Goal: Task Accomplishment & Management: Complete application form

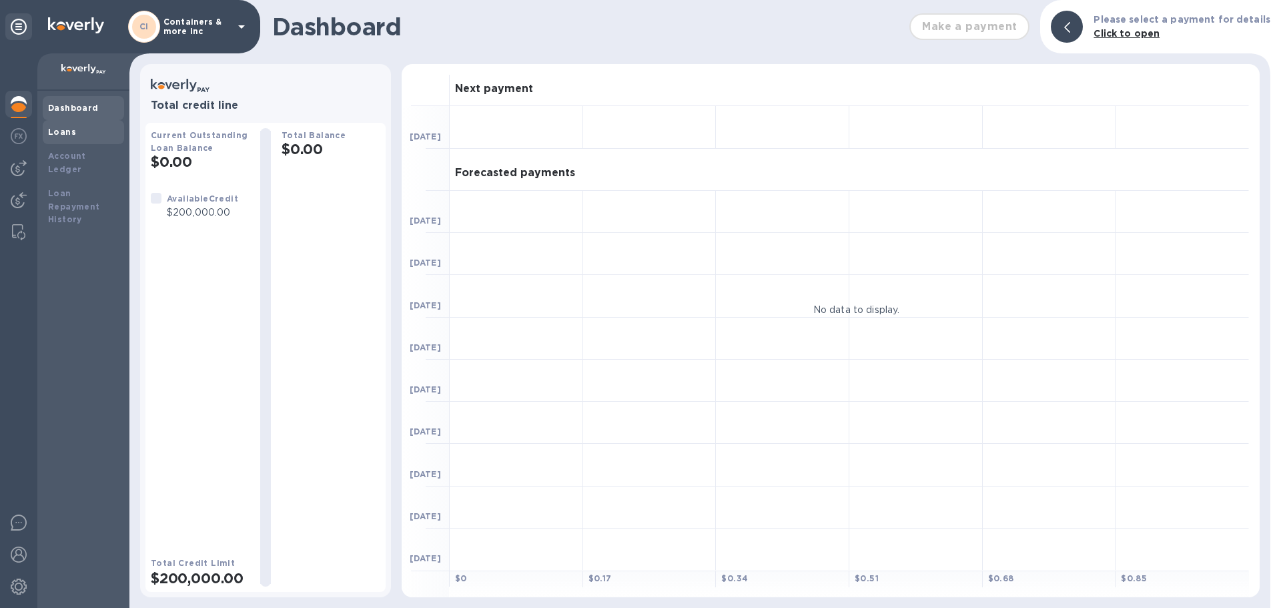
click at [72, 133] on b "Loans" at bounding box center [62, 132] width 28 height 10
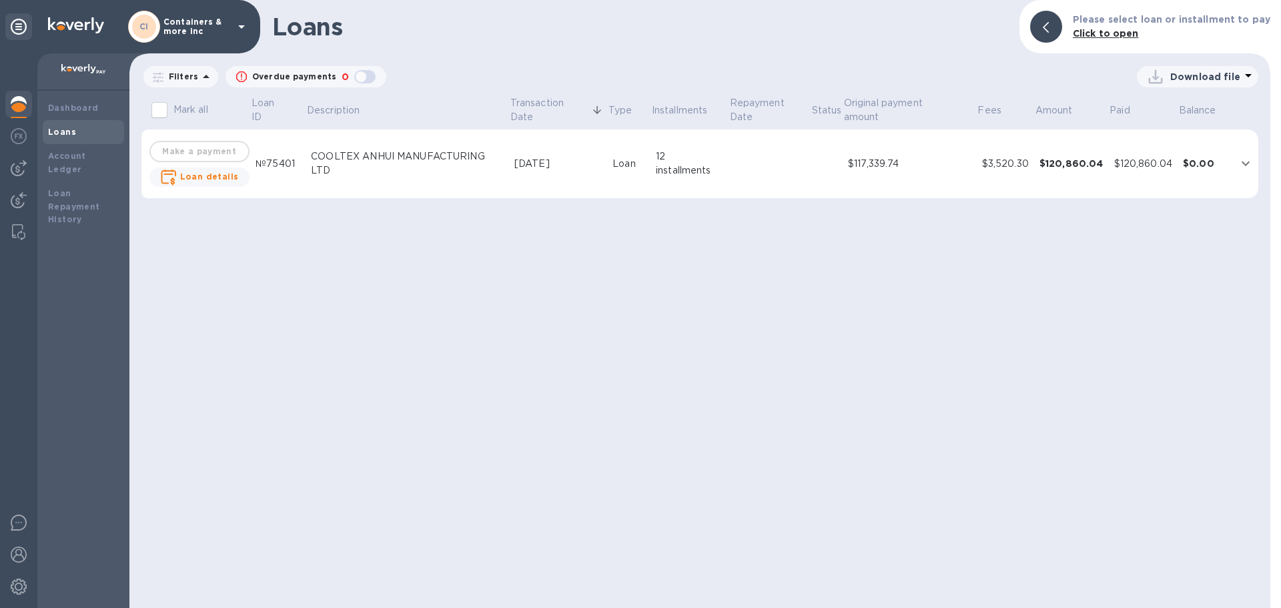
click at [865, 171] on td "$117,339.74" at bounding box center [910, 163] width 134 height 69
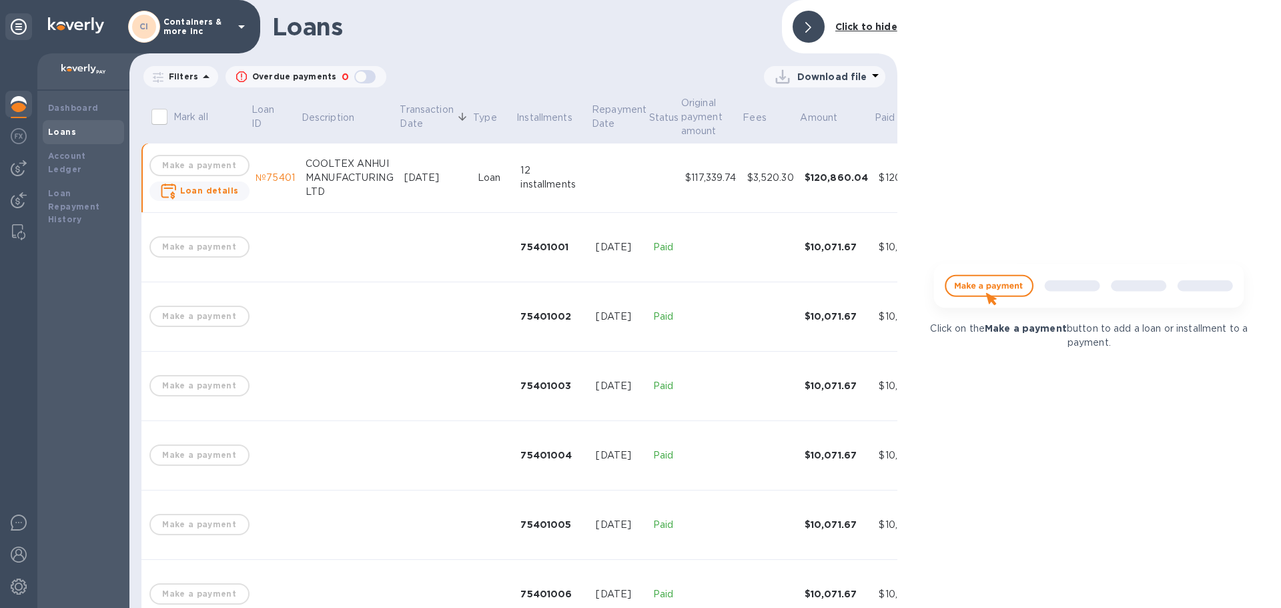
scroll to position [458, 0]
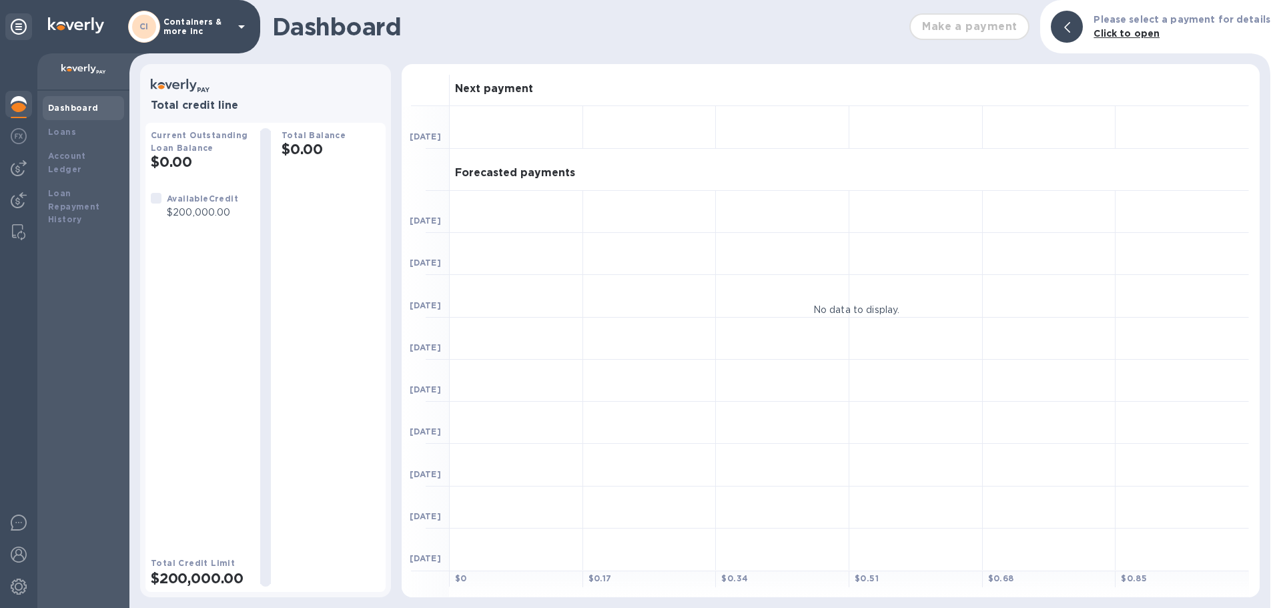
click at [203, 291] on div "Available Credit $200,000.00" at bounding box center [200, 363] width 99 height 343
click at [13, 141] on img at bounding box center [19, 136] width 16 height 16
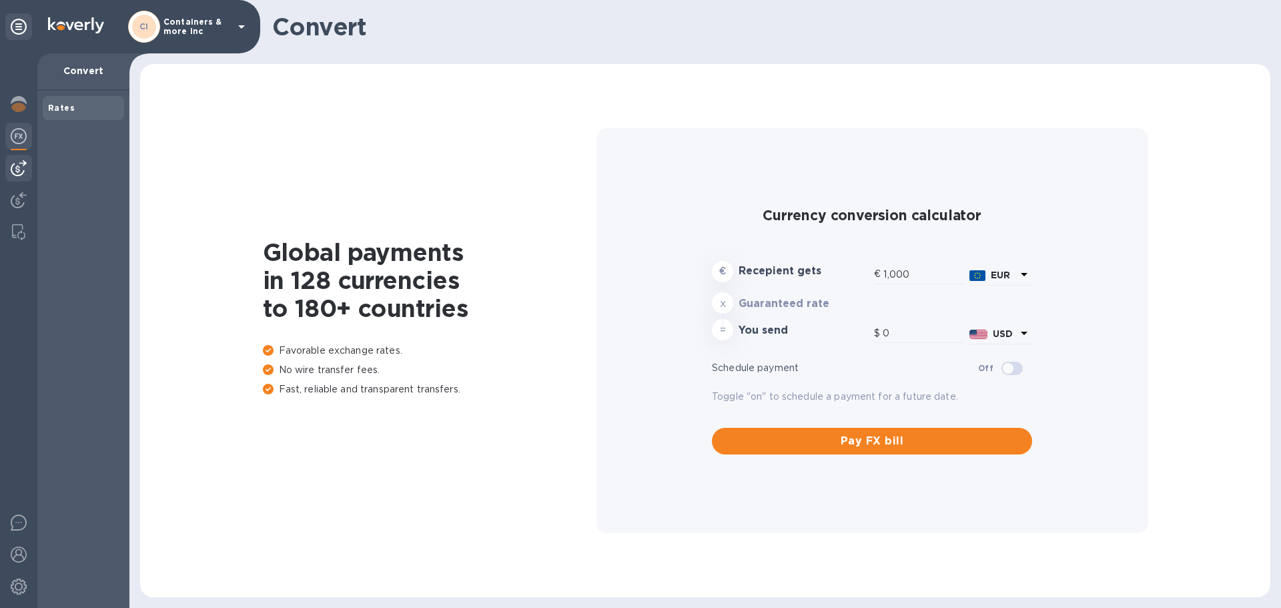
click at [13, 169] on img at bounding box center [19, 168] width 16 height 16
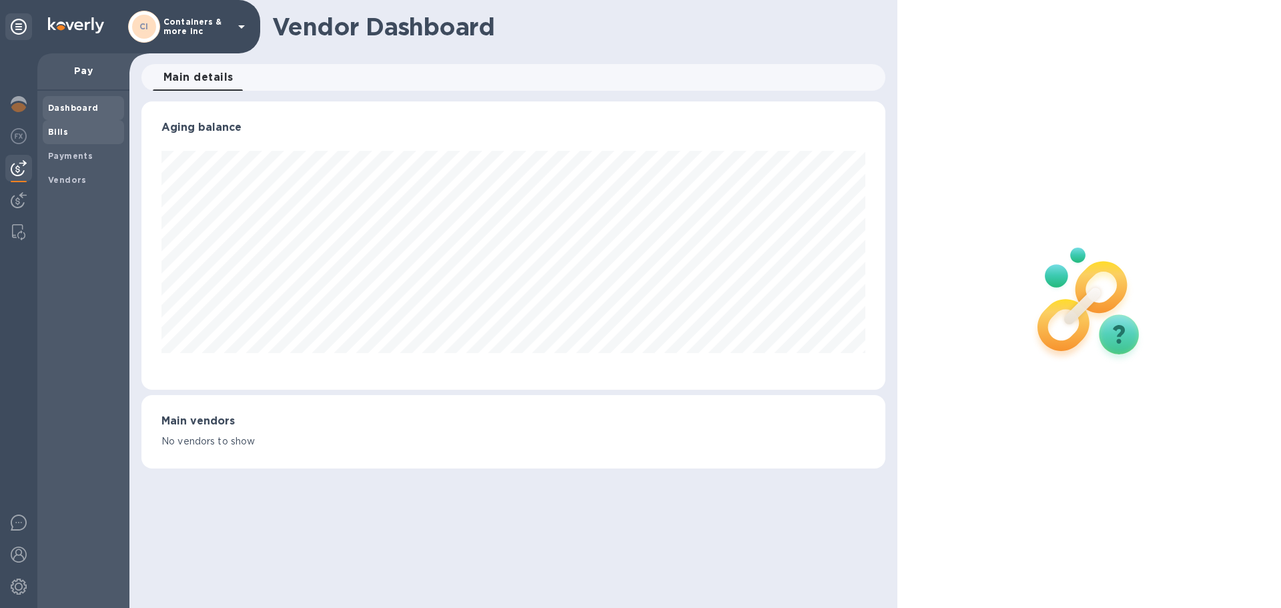
scroll to position [288, 743]
click at [59, 137] on span "Bills" at bounding box center [58, 131] width 20 height 13
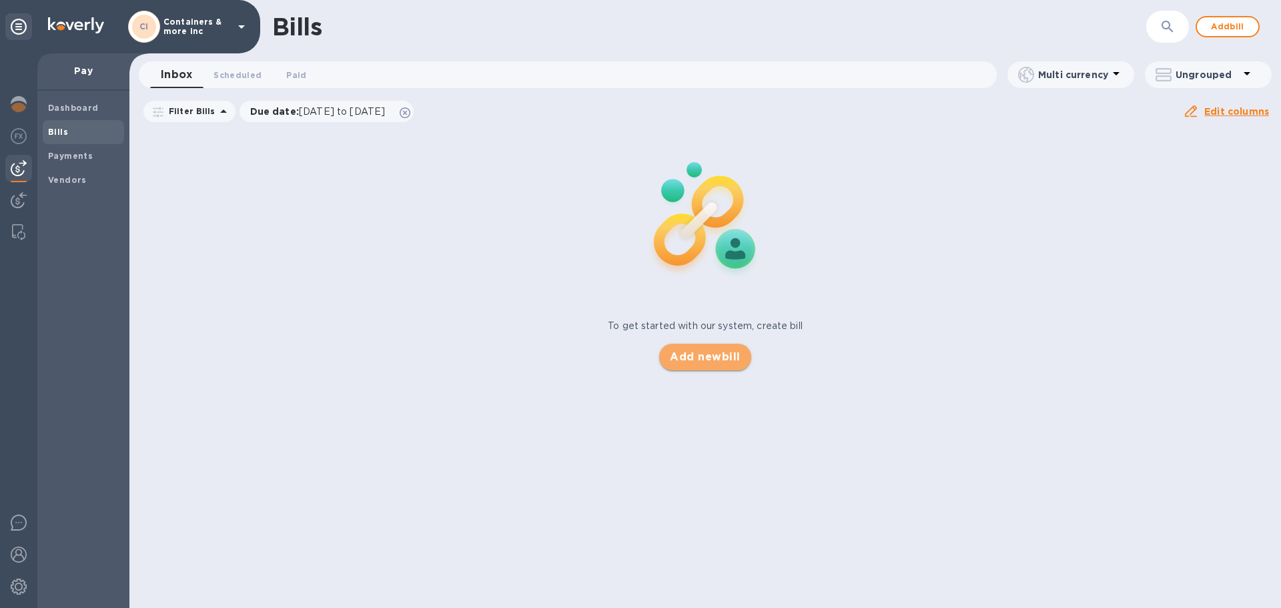
click at [721, 358] on span "Add new bill" at bounding box center [705, 357] width 70 height 16
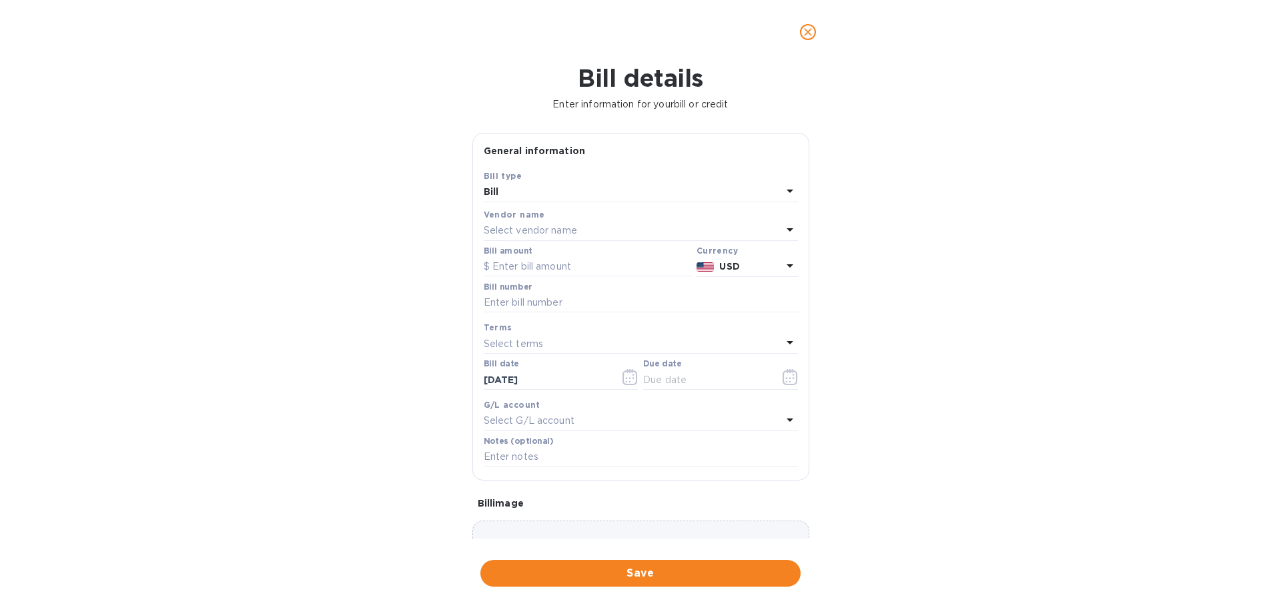
click at [534, 234] on p "Select vendor name" at bounding box center [530, 231] width 93 height 14
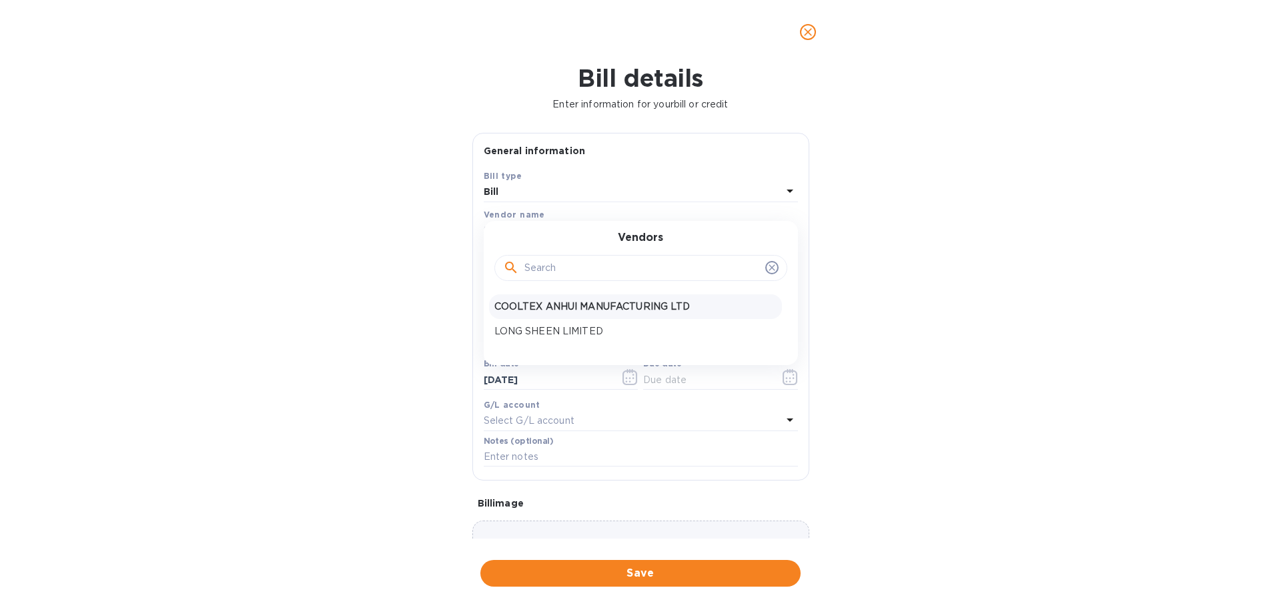
click at [546, 310] on p "COOLTEX ANHUI MANUFACTURING LTD" at bounding box center [635, 307] width 282 height 14
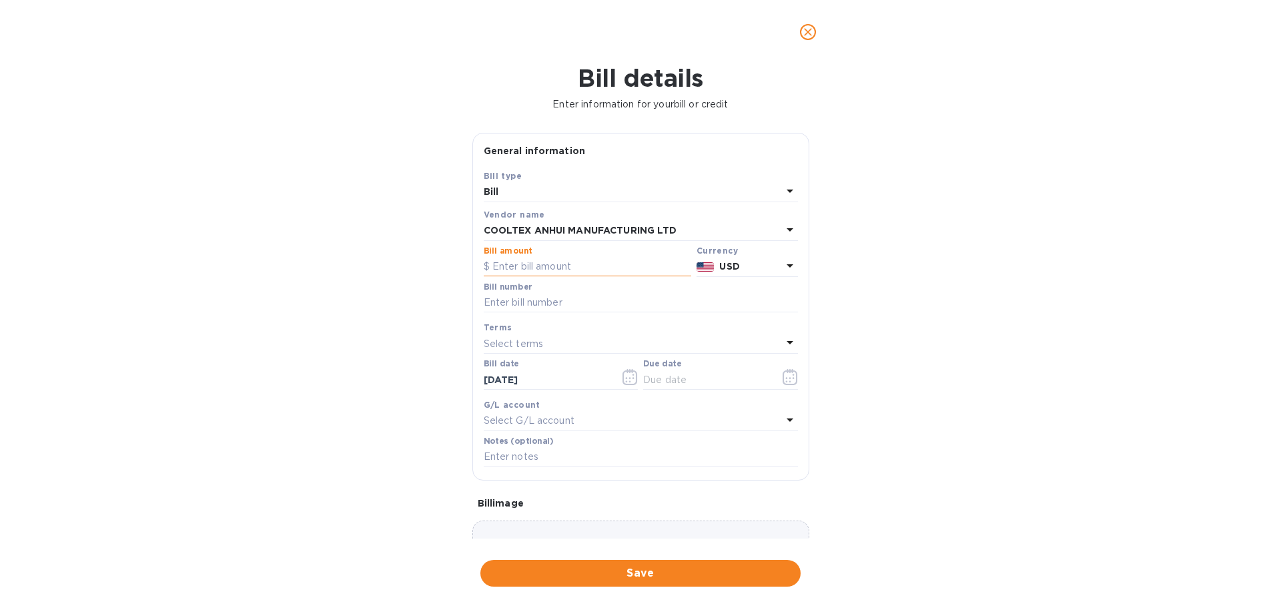
click at [518, 269] on input "text" at bounding box center [588, 267] width 208 height 20
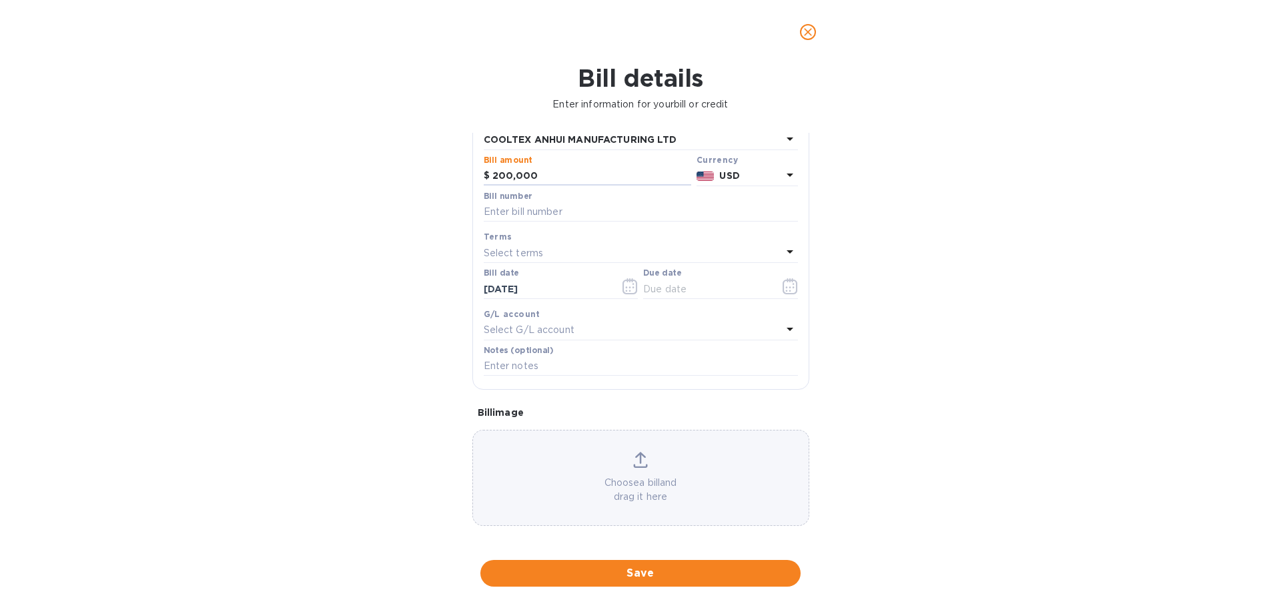
scroll to position [94, 0]
type input "200,000"
click at [518, 245] on p "Select terms" at bounding box center [514, 250] width 60 height 14
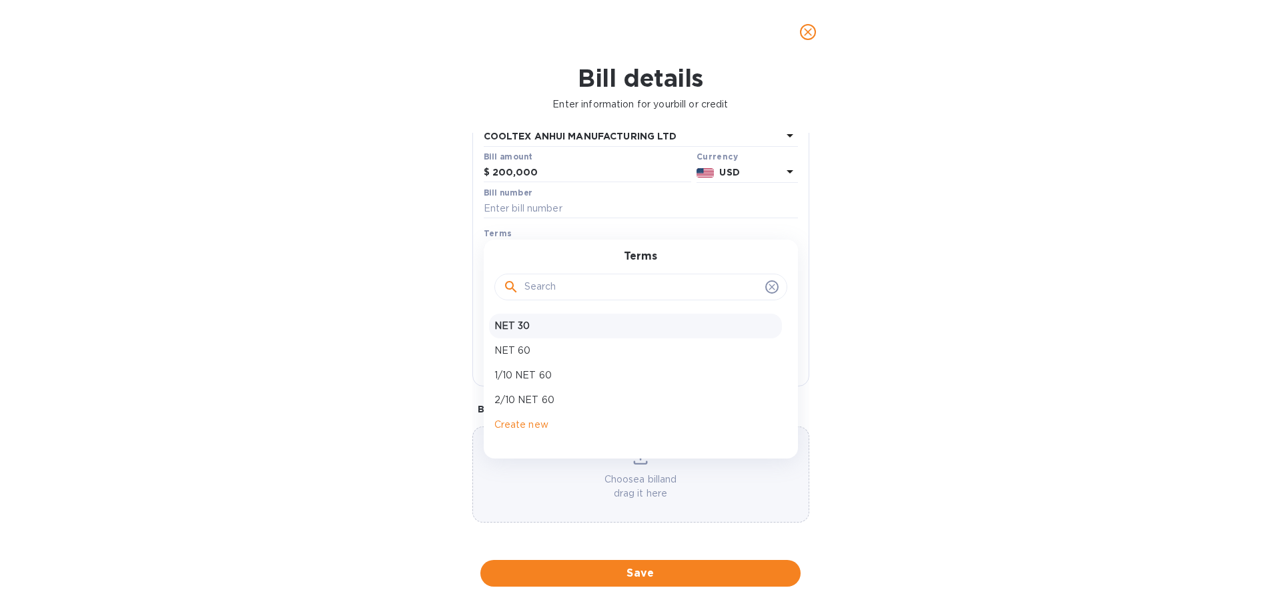
click at [543, 326] on p "NET 30" at bounding box center [635, 326] width 282 height 14
type input "09/17/2025"
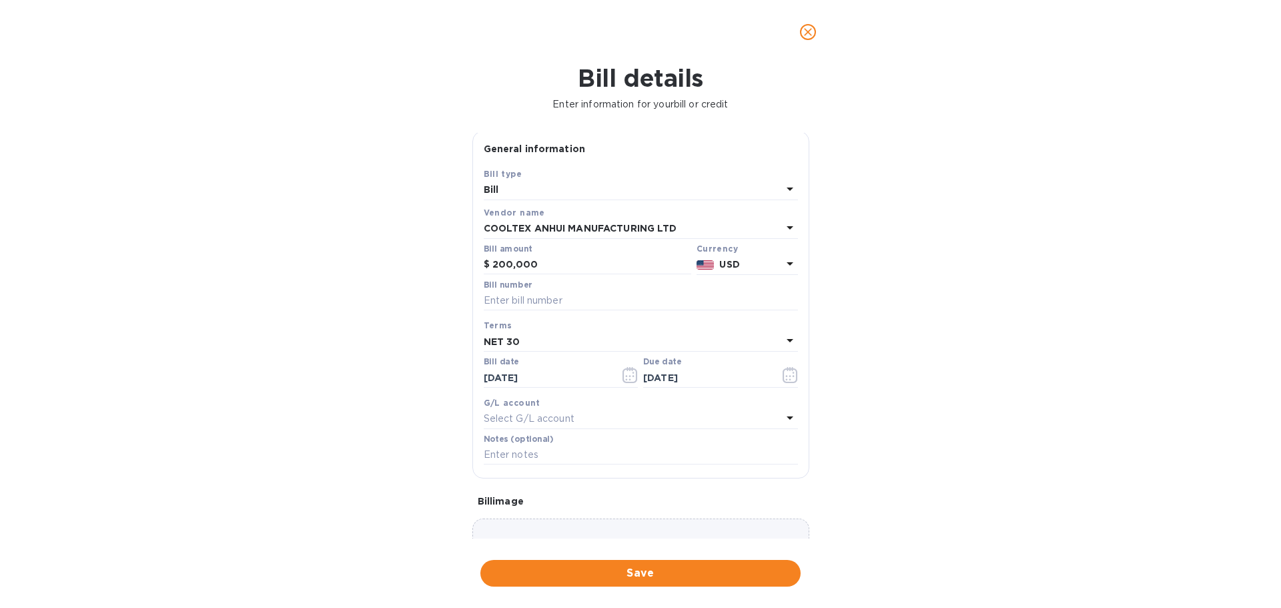
scroll to position [0, 0]
click at [805, 35] on icon "close" at bounding box center [808, 32] width 8 height 8
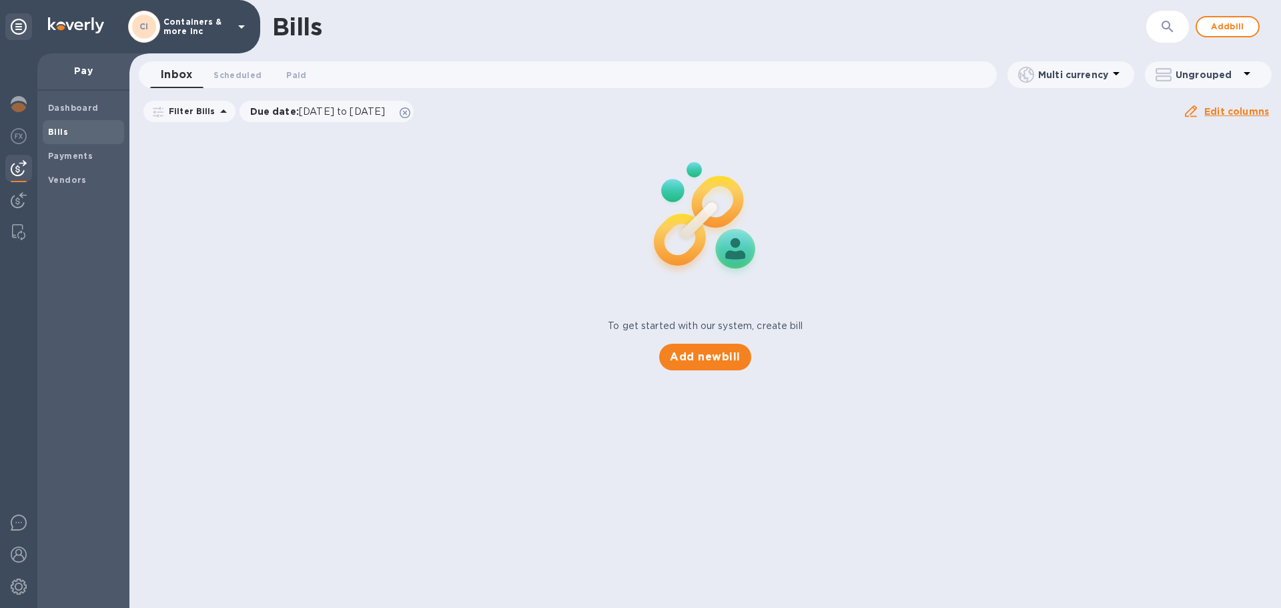
click at [345, 217] on div "To get started with our system, create bill Add new bill" at bounding box center [705, 250] width 1162 height 252
click at [238, 73] on span "Scheduled 0" at bounding box center [238, 75] width 48 height 14
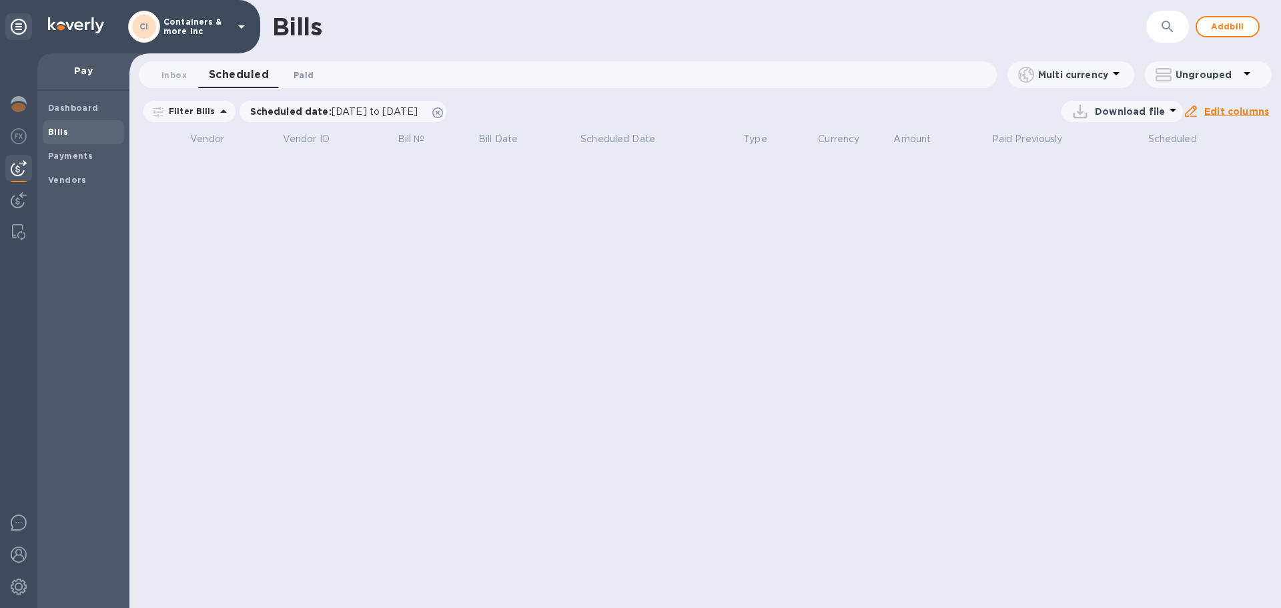
click at [306, 81] on span "Paid 0" at bounding box center [304, 75] width 20 height 14
click at [306, 111] on span "07/18/2025 to 08/18/2025" at bounding box center [345, 111] width 86 height 11
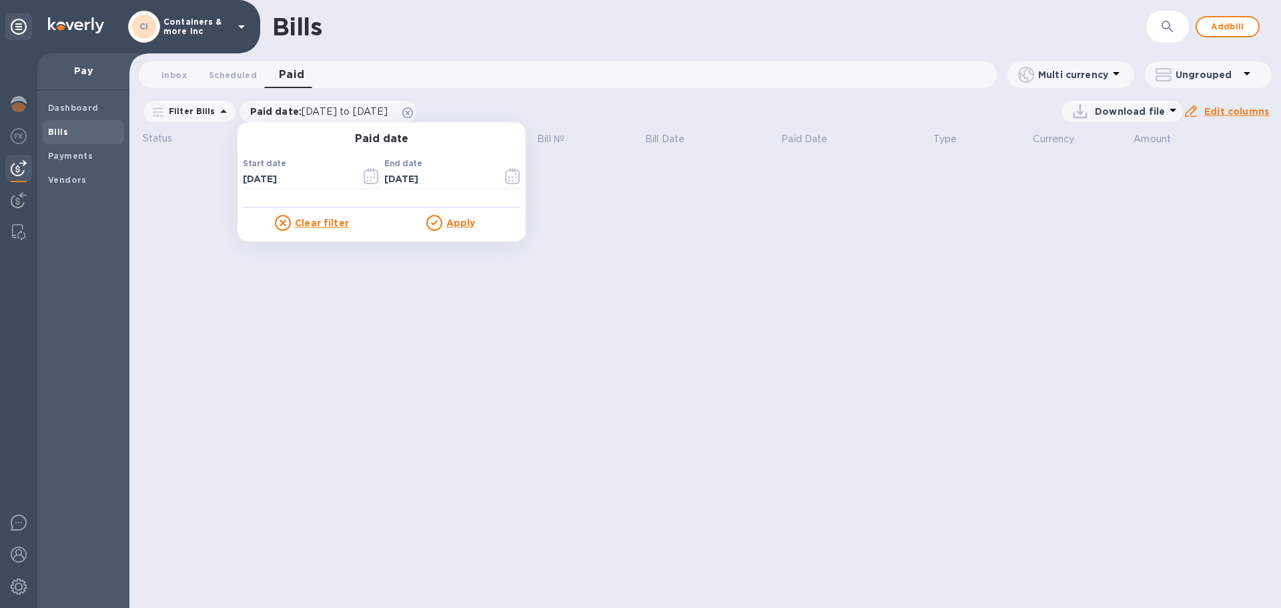
click at [326, 225] on u "Clear filter" at bounding box center [322, 223] width 54 height 11
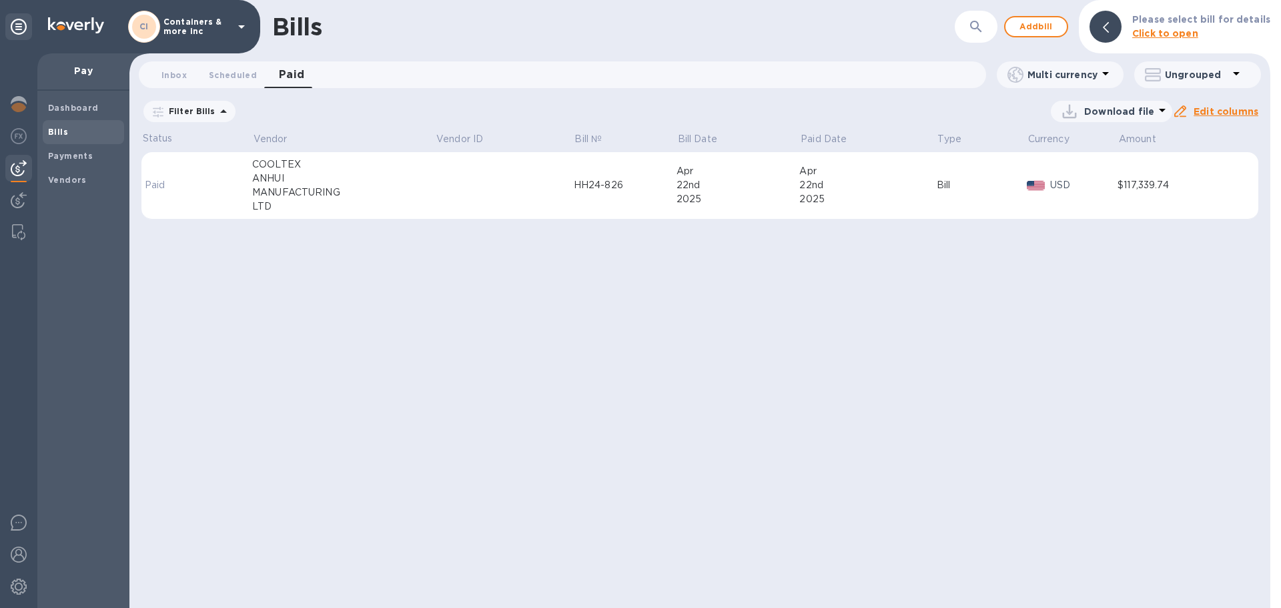
click at [307, 180] on div "ANHUI" at bounding box center [343, 178] width 183 height 14
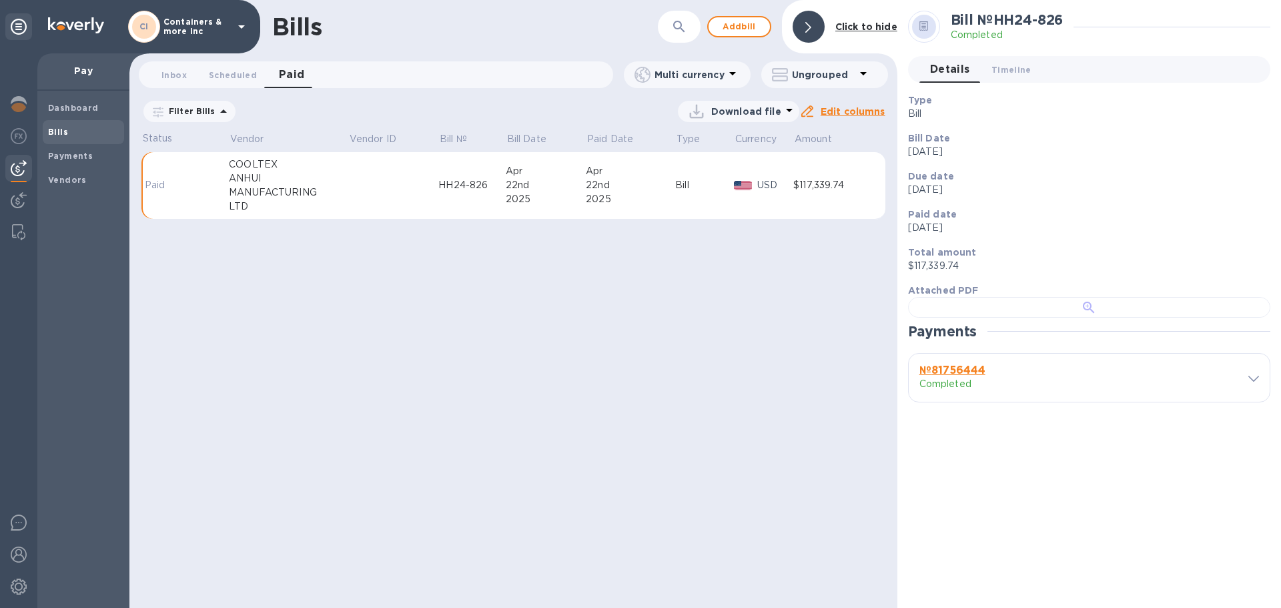
click at [1171, 318] on div at bounding box center [1089, 307] width 362 height 21
click at [800, 184] on div "$117,339.74" at bounding box center [831, 185] width 77 height 14
click at [1006, 73] on span "Timeline 0" at bounding box center [1012, 70] width 40 height 14
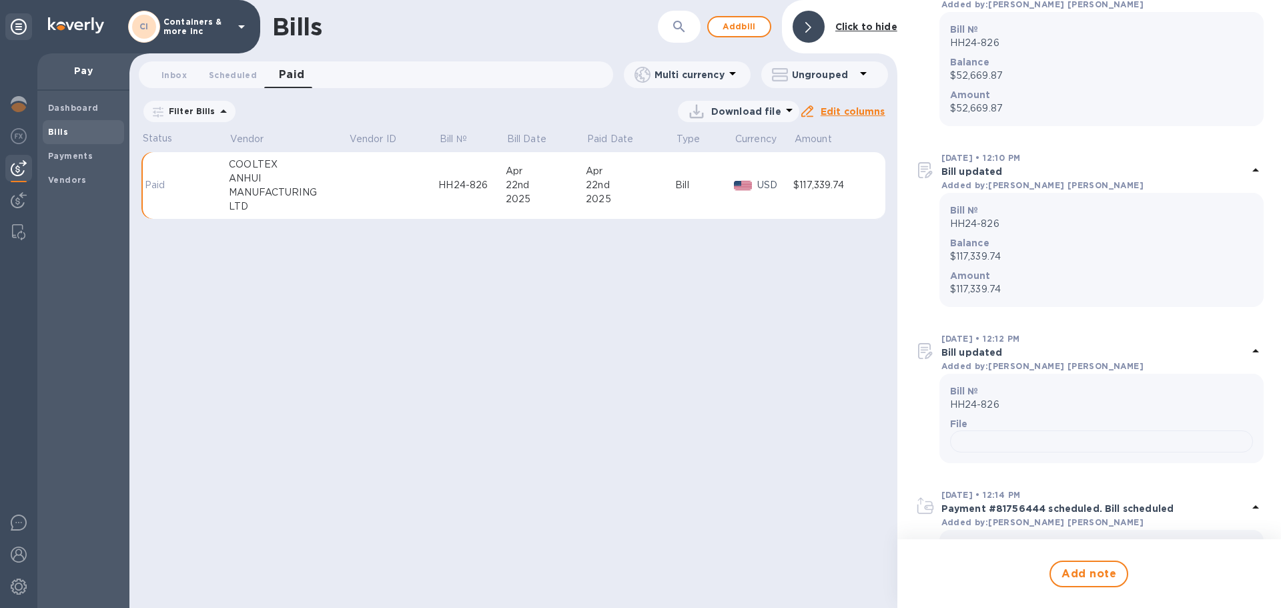
scroll to position [400, 0]
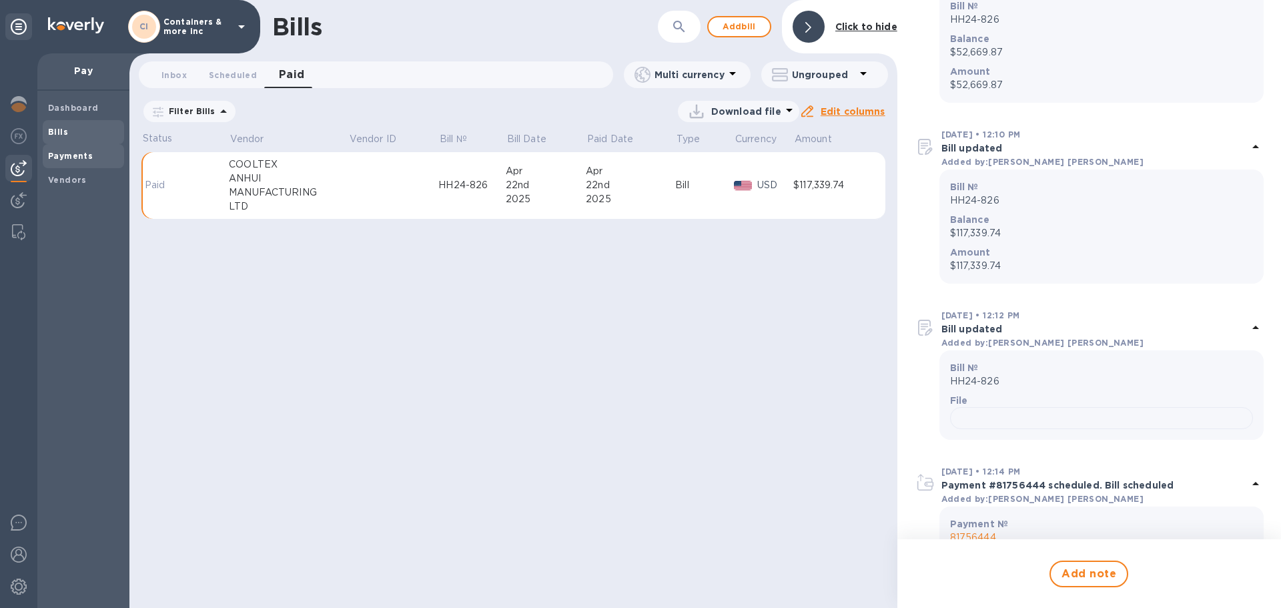
click at [83, 157] on b "Payments" at bounding box center [70, 156] width 45 height 10
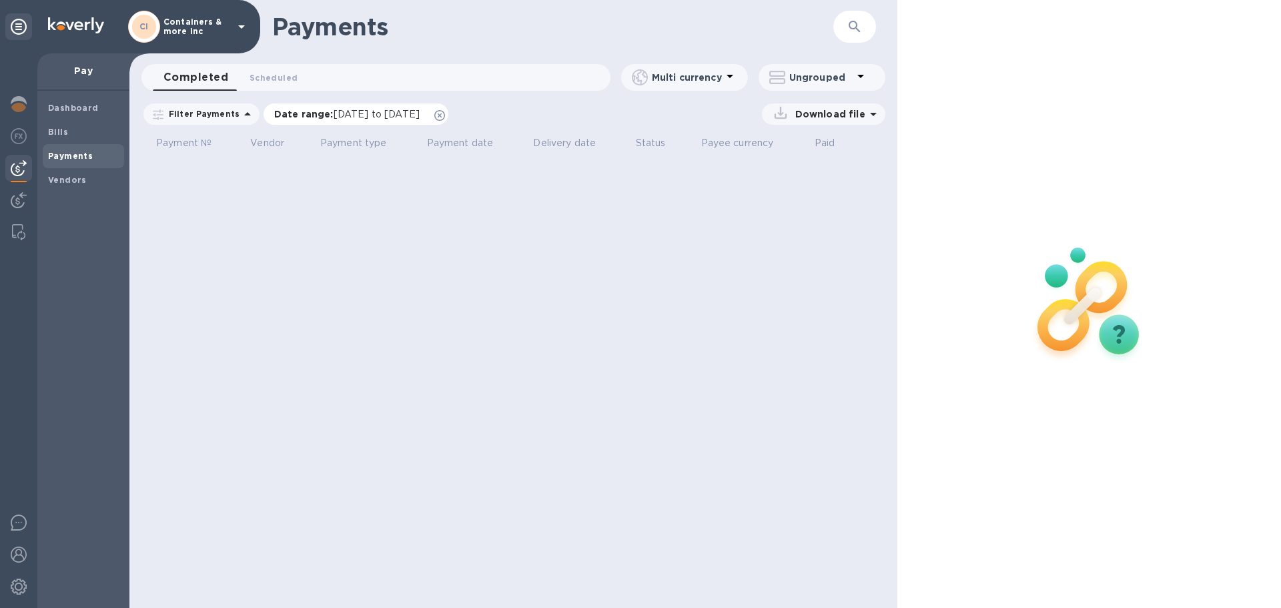
click at [448, 118] on div "Date range : 07/18/2025 to 08/19/2025" at bounding box center [356, 113] width 185 height 21
click at [445, 116] on icon at bounding box center [439, 115] width 11 height 11
